Goal: Find specific page/section: Find specific page/section

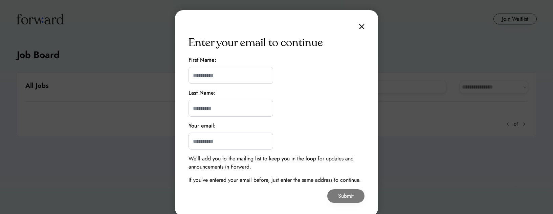
click at [361, 29] on img at bounding box center [361, 27] width 5 height 6
click at [360, 28] on img at bounding box center [361, 27] width 5 height 6
click at [359, 27] on div "Enter your email to continue First Name: Last Name: Your email: We’ll add you t…" at bounding box center [276, 113] width 203 height 206
click at [360, 26] on img at bounding box center [361, 27] width 5 height 6
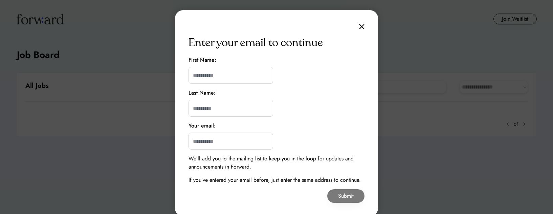
click at [360, 26] on img at bounding box center [361, 27] width 5 height 6
click at [362, 26] on img at bounding box center [361, 27] width 5 height 6
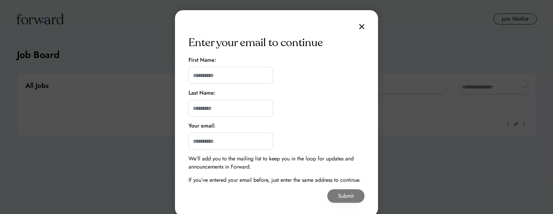
click at [361, 26] on img at bounding box center [361, 27] width 5 height 6
click at [360, 27] on img at bounding box center [361, 27] width 5 height 6
